Goal: Navigation & Orientation: Understand site structure

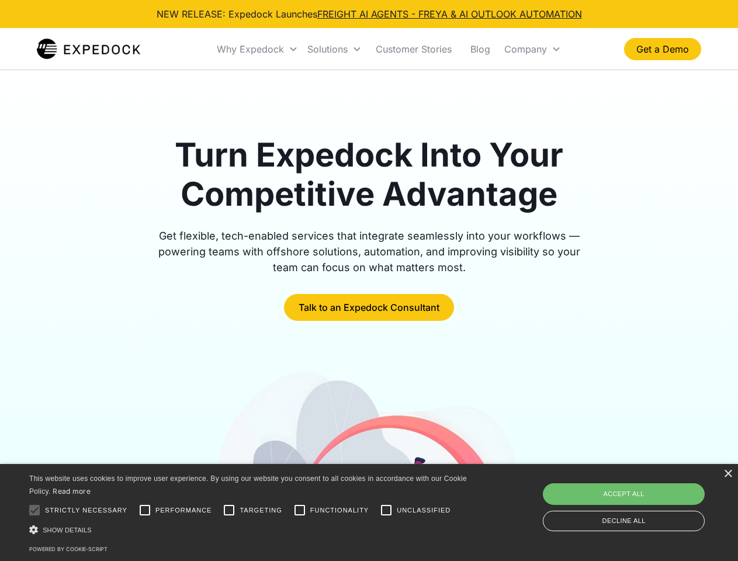
click at [258, 49] on div "Why Expedock" at bounding box center [250, 49] width 67 height 12
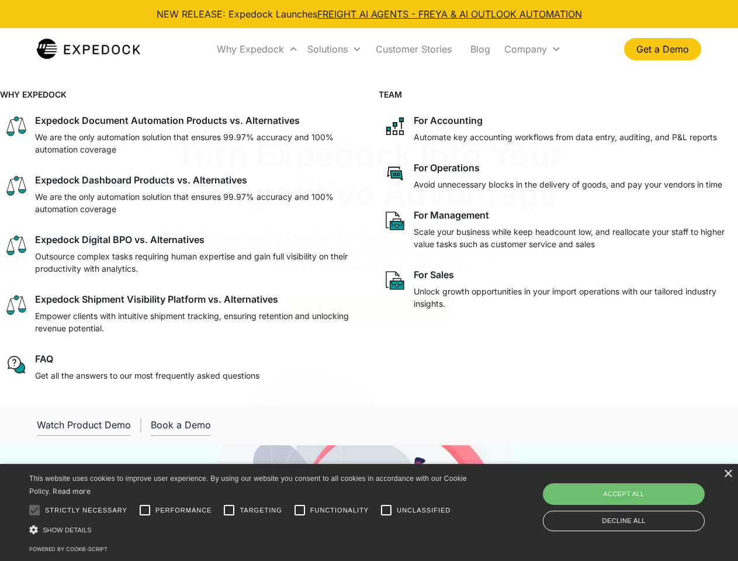
click at [334, 49] on div "Solutions" at bounding box center [327, 49] width 40 height 12
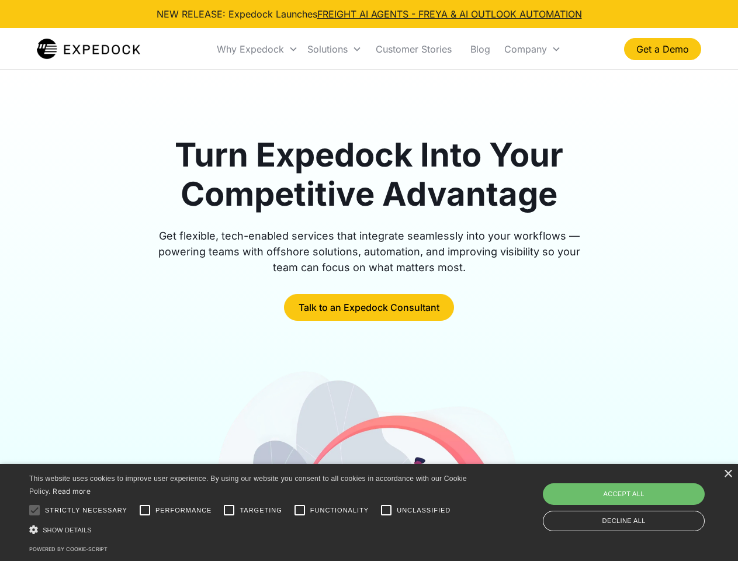
click at [532, 49] on div "Company" at bounding box center [525, 49] width 43 height 12
click at [34, 510] on div at bounding box center [34, 510] width 23 height 23
click at [145, 510] on input "Performance" at bounding box center [144, 510] width 23 height 23
checkbox input "true"
click at [229, 510] on input "Targeting" at bounding box center [228, 510] width 23 height 23
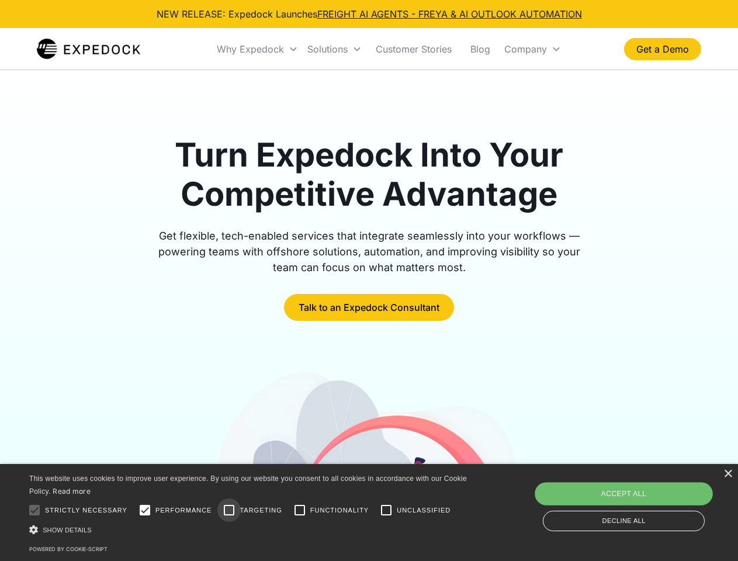
checkbox input "true"
click at [300, 510] on input "Functionality" at bounding box center [299, 510] width 23 height 23
checkbox input "true"
click at [386, 510] on input "Unclassified" at bounding box center [386, 510] width 23 height 23
checkbox input "true"
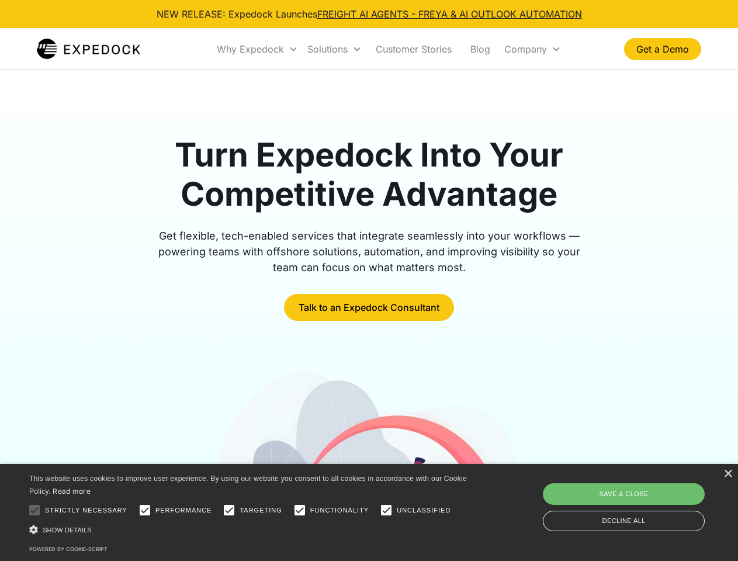
click at [250, 530] on div "Show details Hide details" at bounding box center [250, 530] width 442 height 12
